Goal: Find specific page/section: Find specific page/section

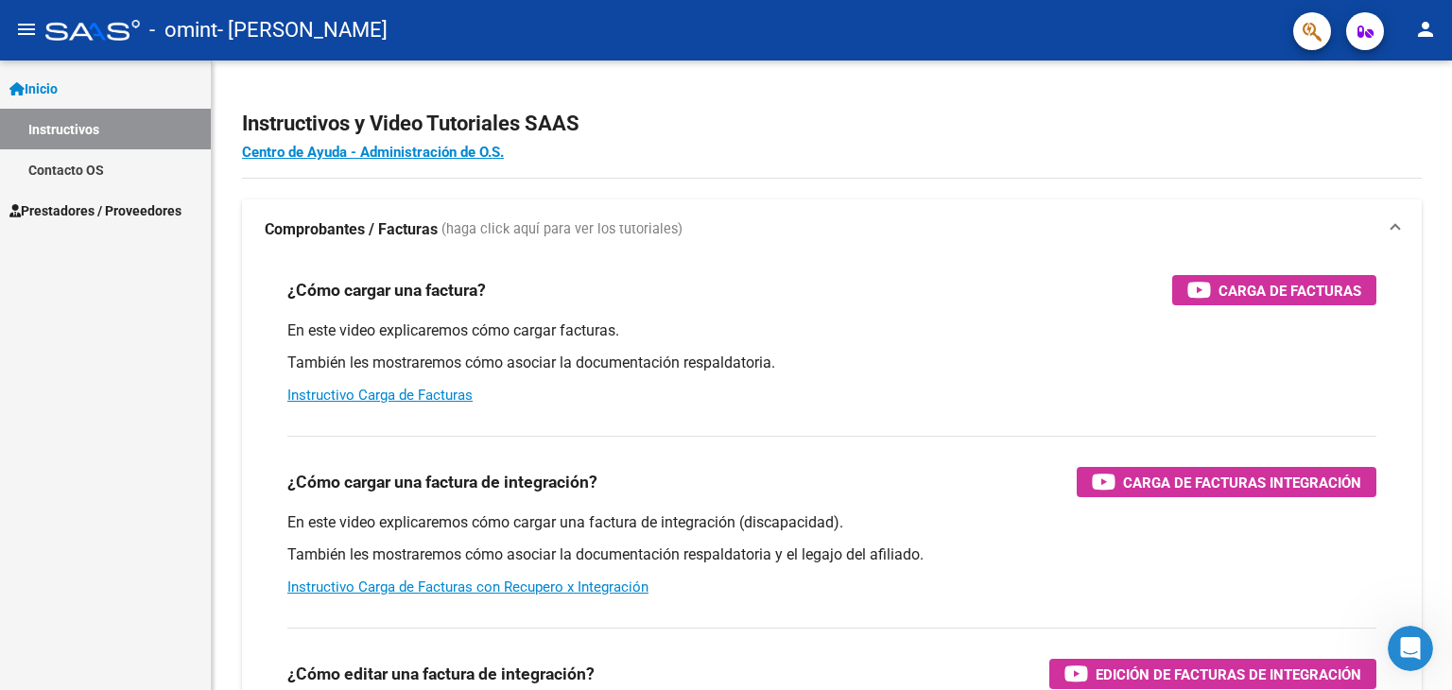
click at [98, 329] on div "Inicio Instructivos Contacto OS Prestadores / Proveedores Facturas - Listado/Ca…" at bounding box center [105, 376] width 211 height 630
click at [144, 213] on span "Prestadores / Proveedores" at bounding box center [95, 210] width 172 height 21
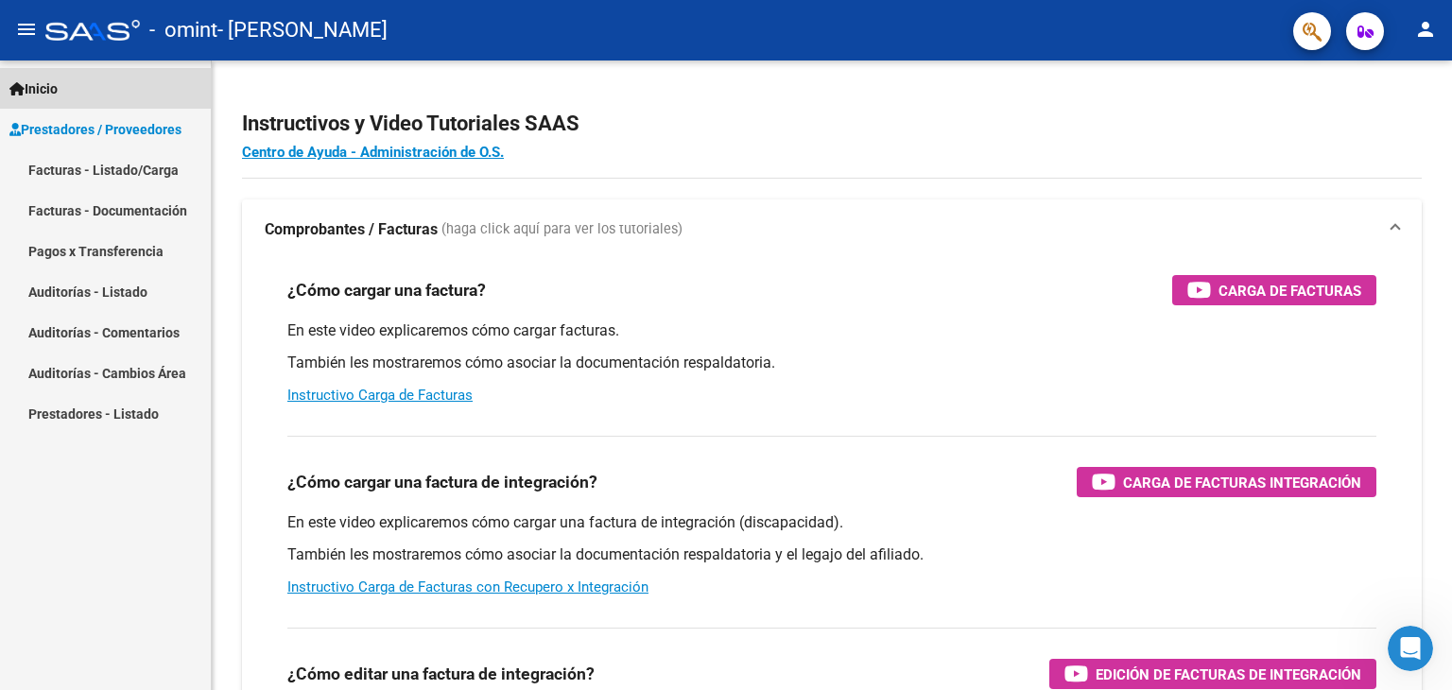
click at [84, 92] on link "Inicio" at bounding box center [105, 88] width 211 height 41
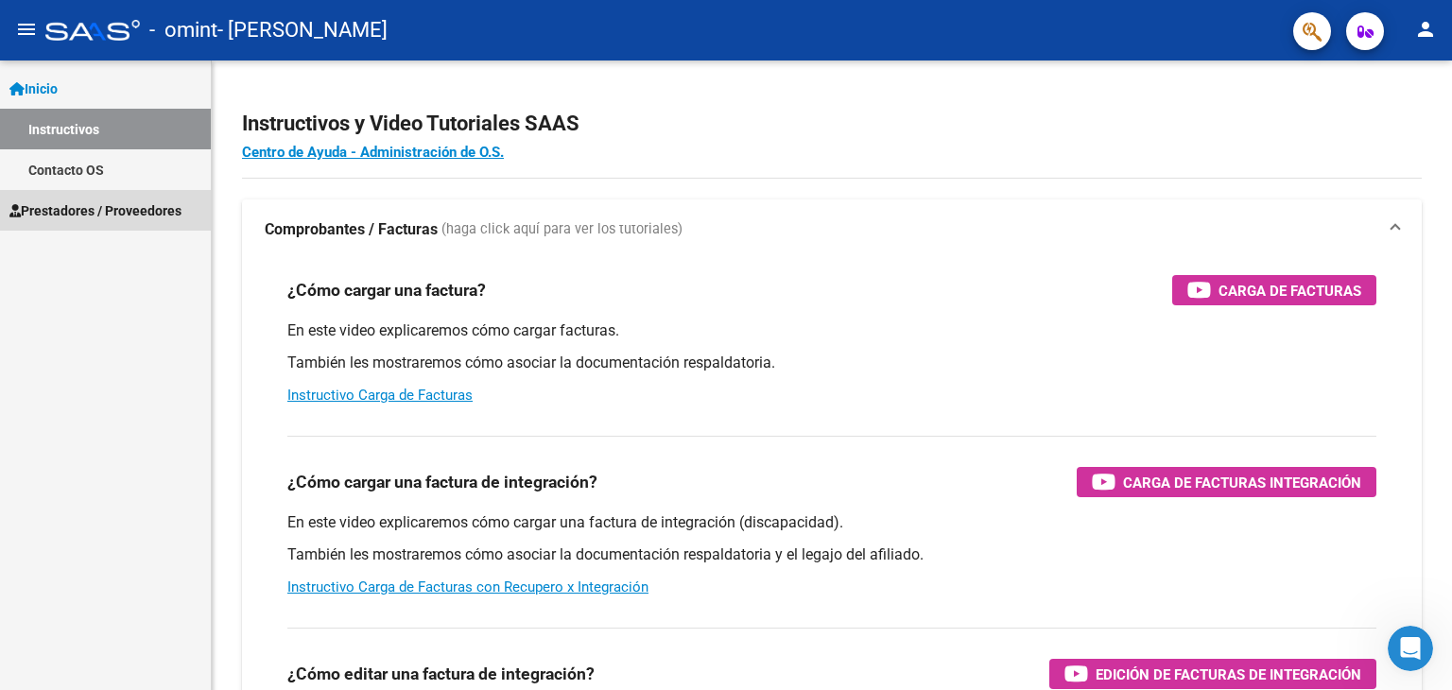
click at [171, 208] on span "Prestadores / Proveedores" at bounding box center [95, 210] width 172 height 21
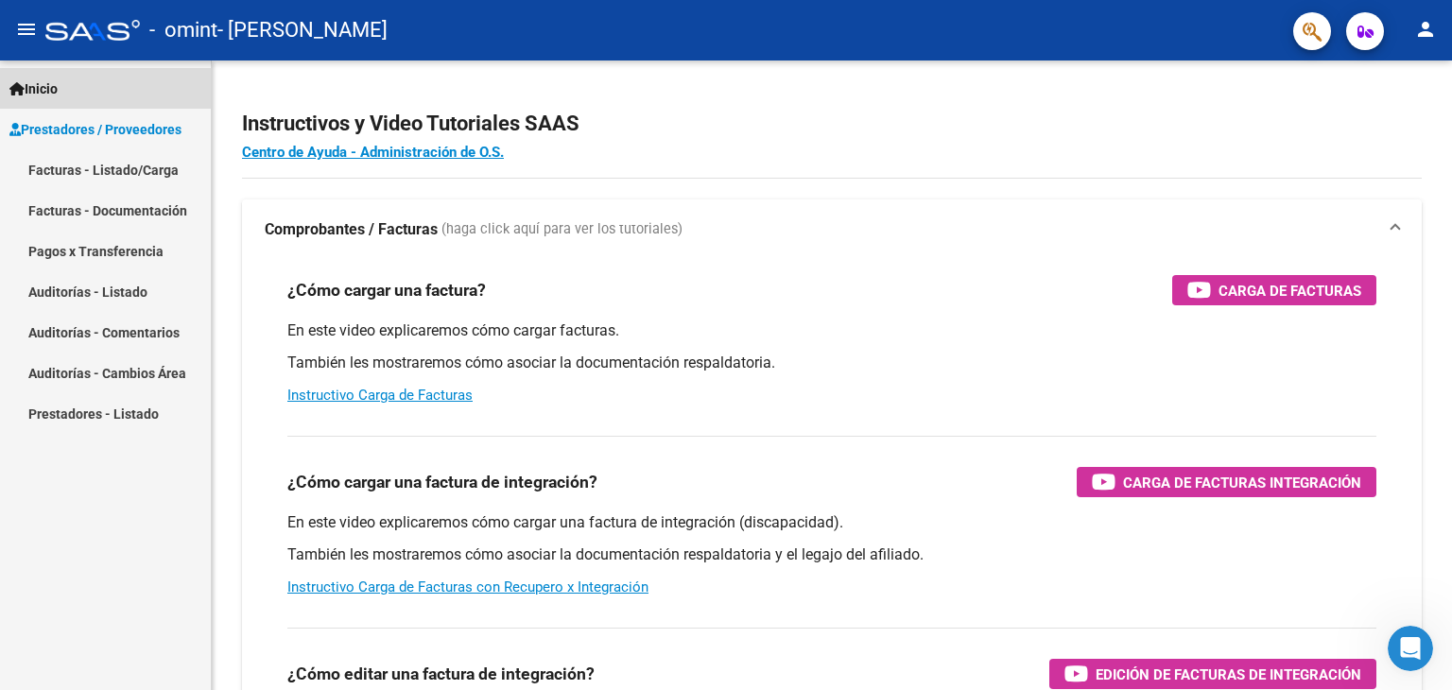
click at [56, 91] on span "Inicio" at bounding box center [33, 88] width 48 height 21
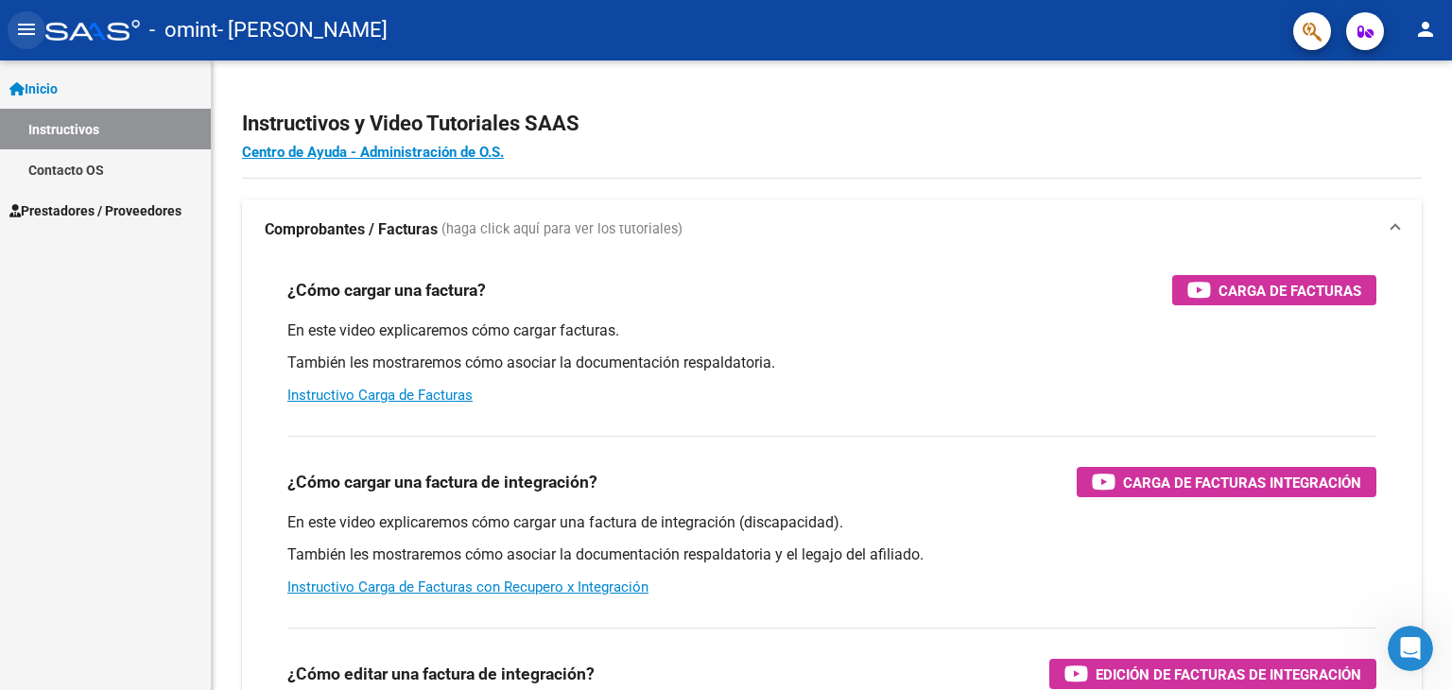
click at [19, 27] on mat-icon "menu" at bounding box center [26, 29] width 23 height 23
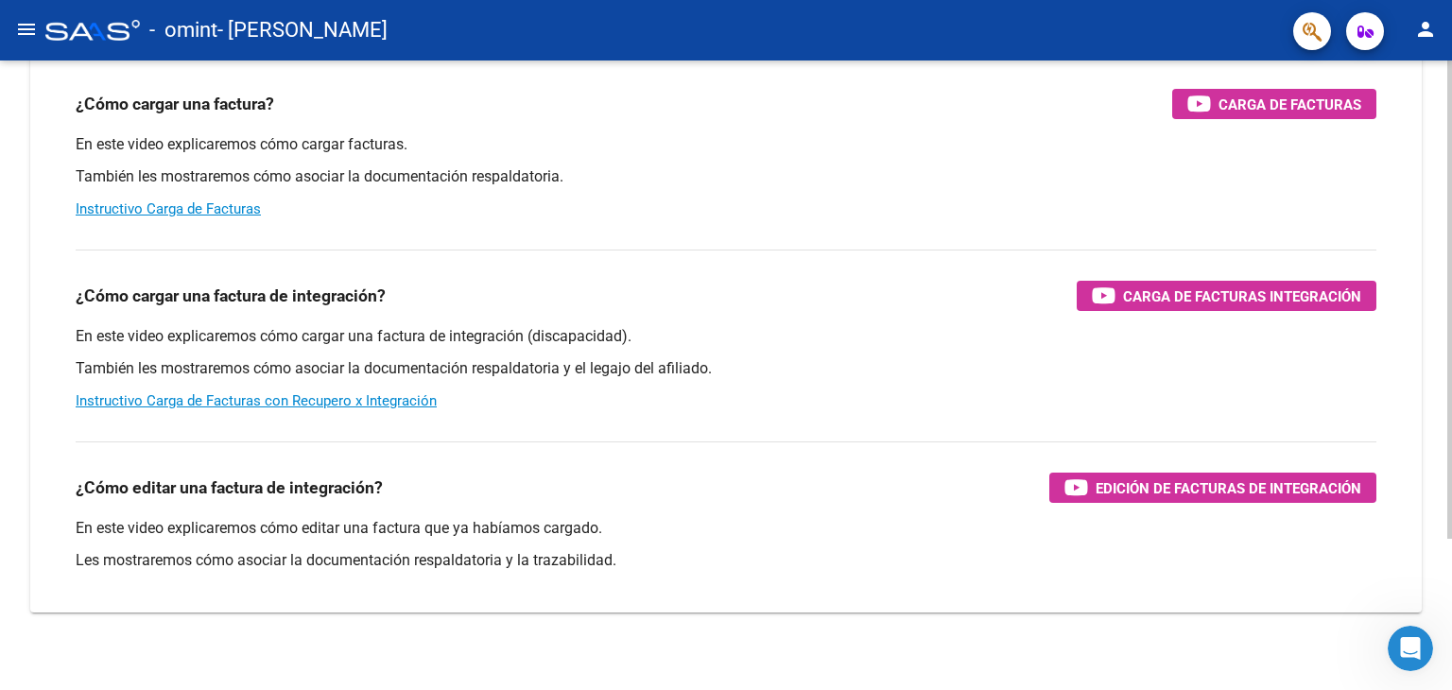
scroll to position [200, 0]
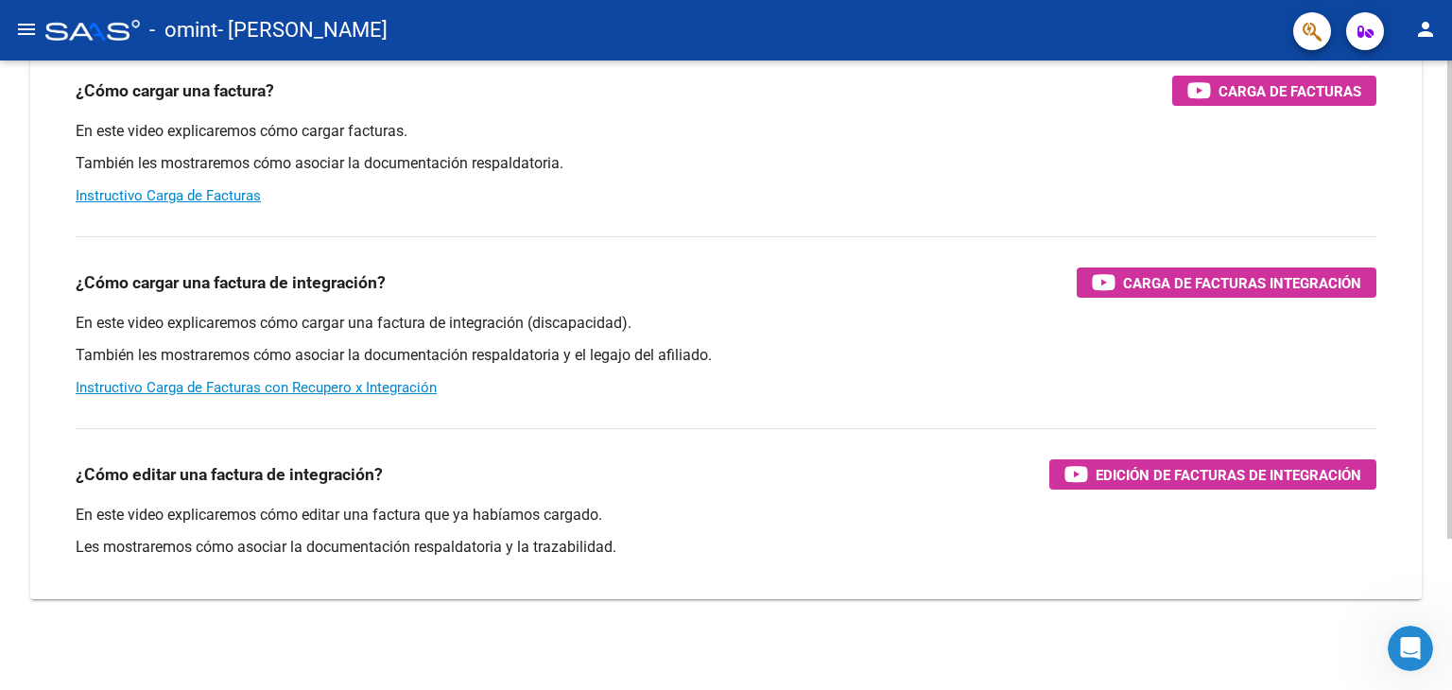
click at [1441, 436] on div "Instructivos y Video Tutoriales SAAS Centro de Ayuda - Administración de O.S. C…" at bounding box center [728, 275] width 1457 height 829
